Goal: Obtain resource: Download file/media

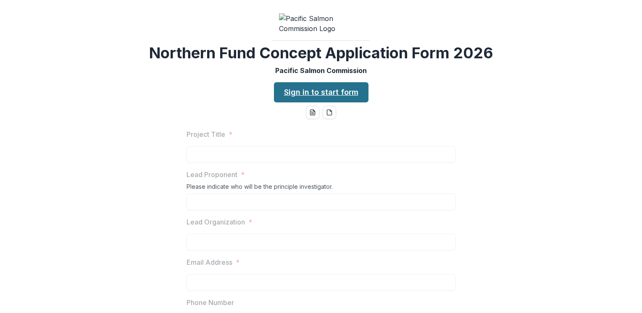
click at [321, 103] on link "Sign in to start form" at bounding box center [321, 92] width 95 height 20
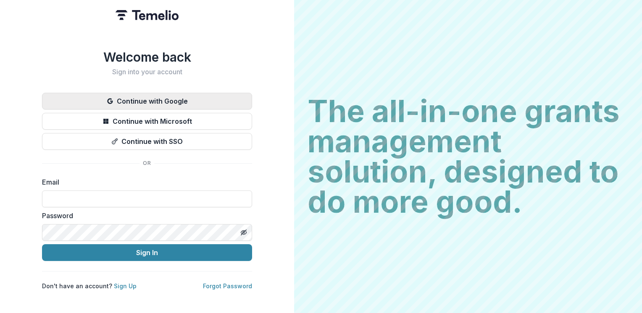
click at [156, 102] on button "Continue with Google" at bounding box center [147, 101] width 210 height 17
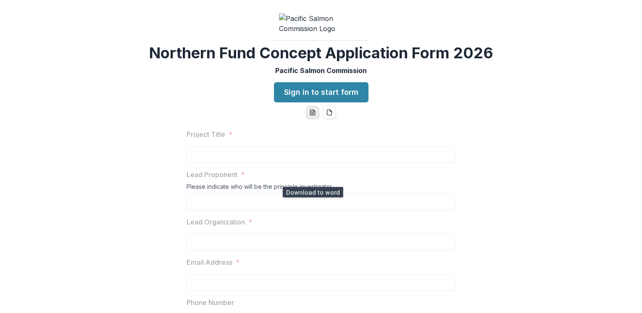
click at [310, 116] on icon "word-download" at bounding box center [312, 112] width 5 height 5
